Goal: Register for event/course

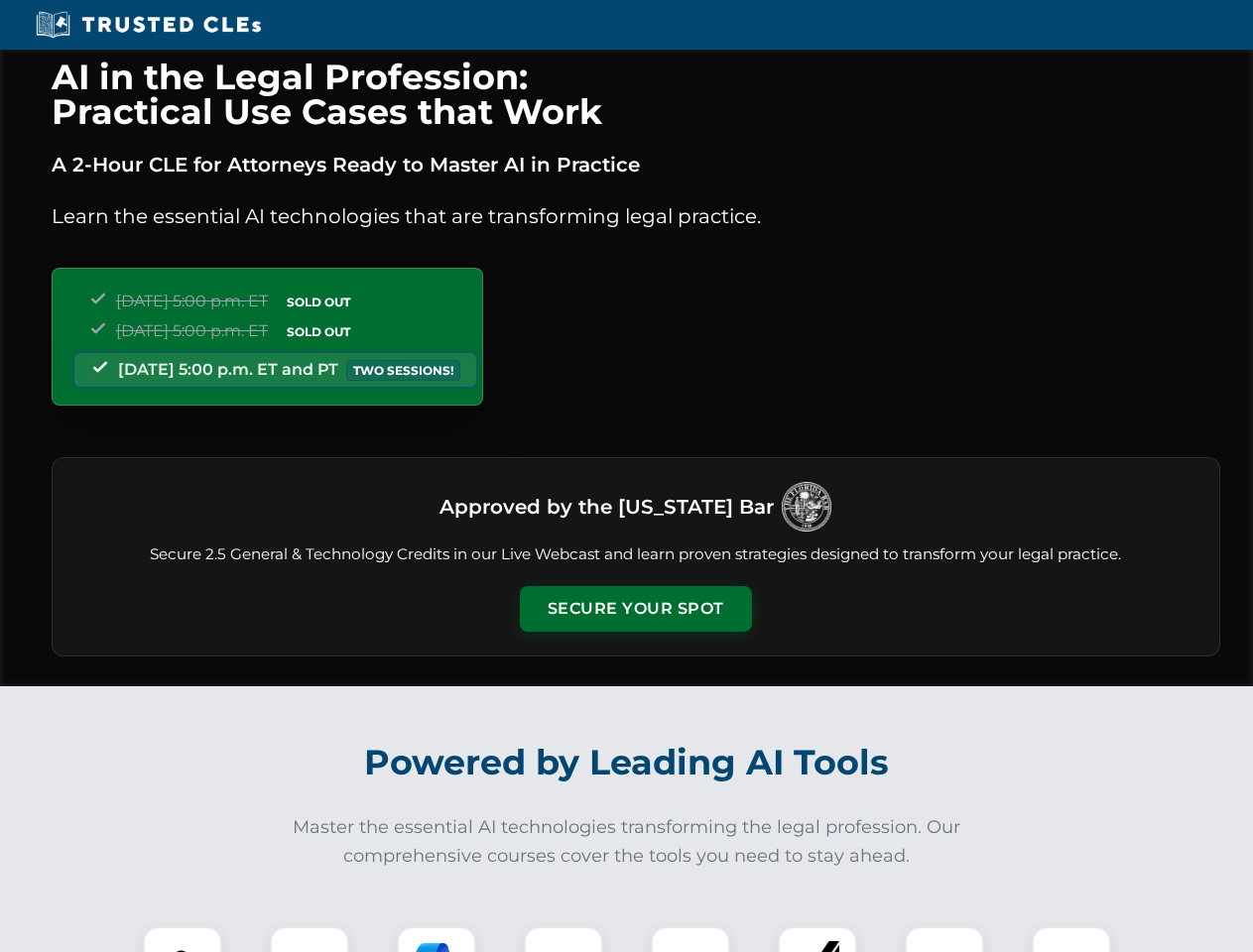
click at [635, 610] on button "Secure Your Spot" at bounding box center [636, 610] width 232 height 46
click at [183, 939] on img at bounding box center [183, 966] width 58 height 58
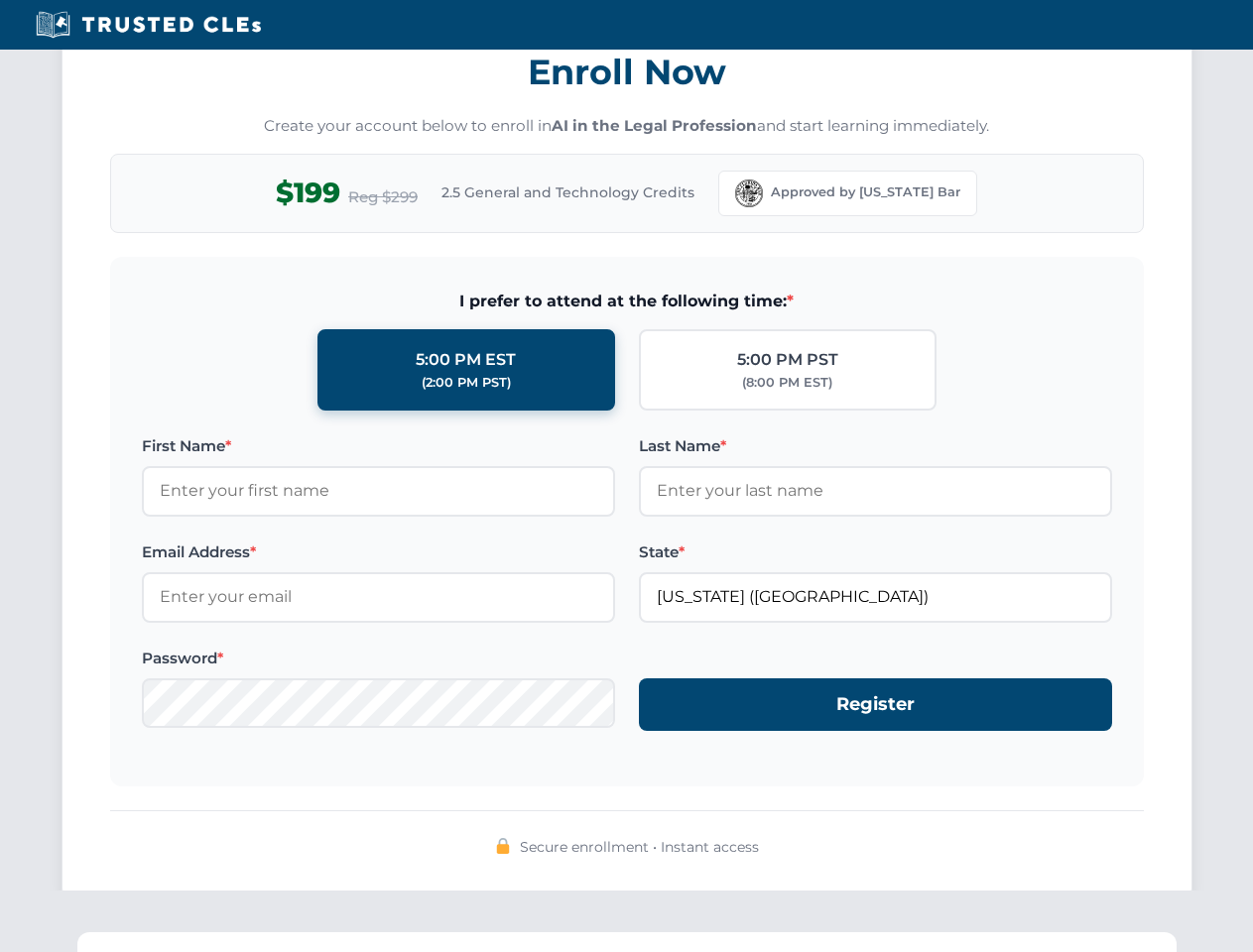
scroll to position [1948, 0]
